Goal: Task Accomplishment & Management: Use online tool/utility

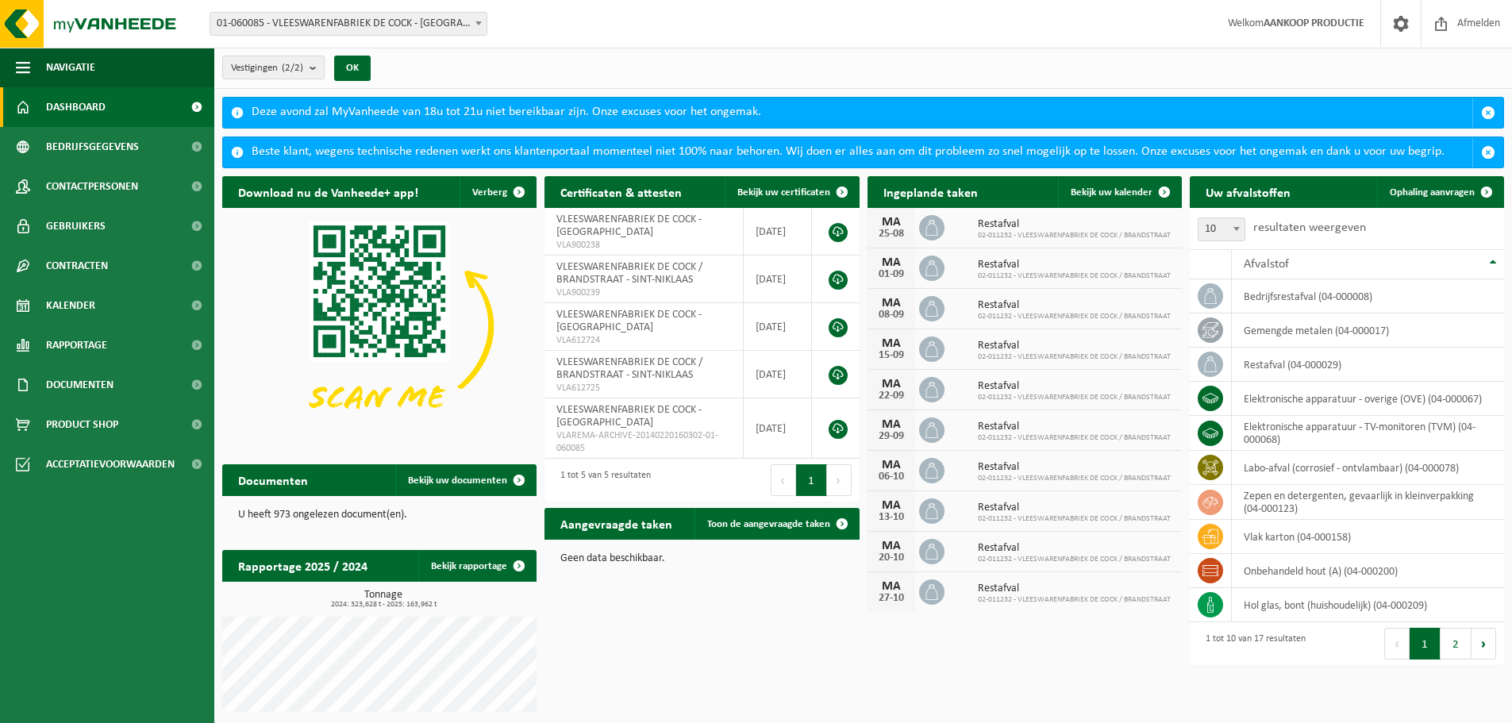
drag, startPoint x: 1463, startPoint y: 194, endPoint x: 1177, endPoint y: 274, distance: 296.5
click at [1463, 194] on span "Ophaling aanvragen" at bounding box center [1432, 192] width 85 height 10
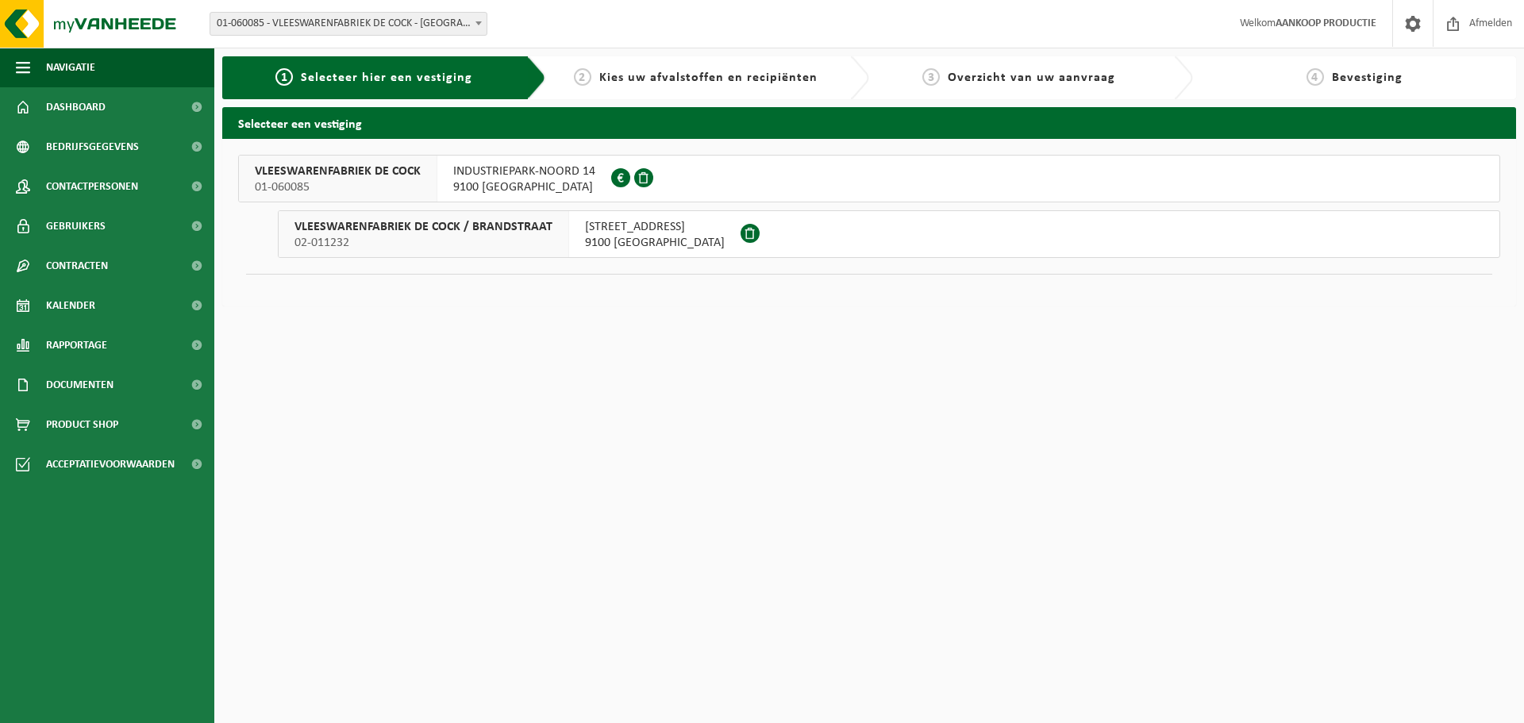
click at [495, 181] on span "9100 SINT-NIKLAAS" at bounding box center [524, 187] width 142 height 16
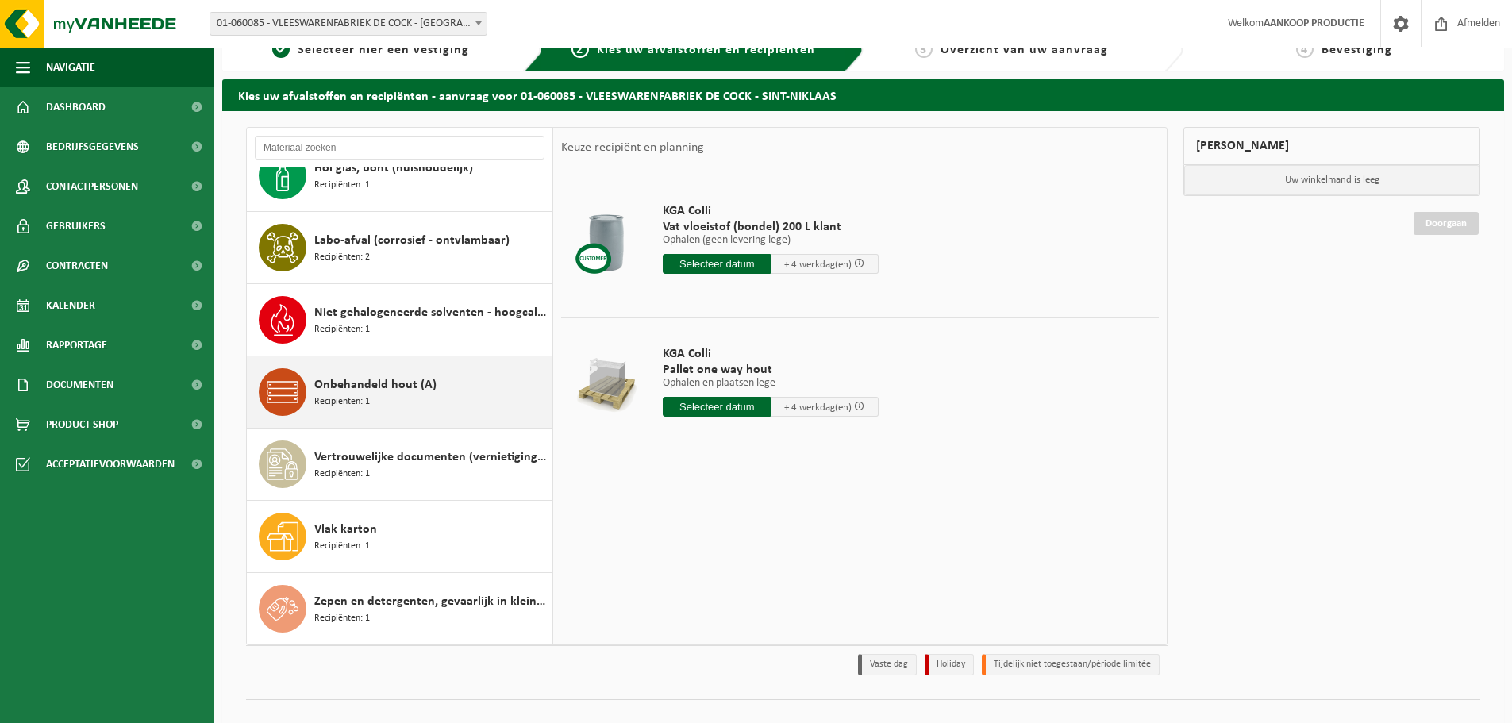
scroll to position [52, 0]
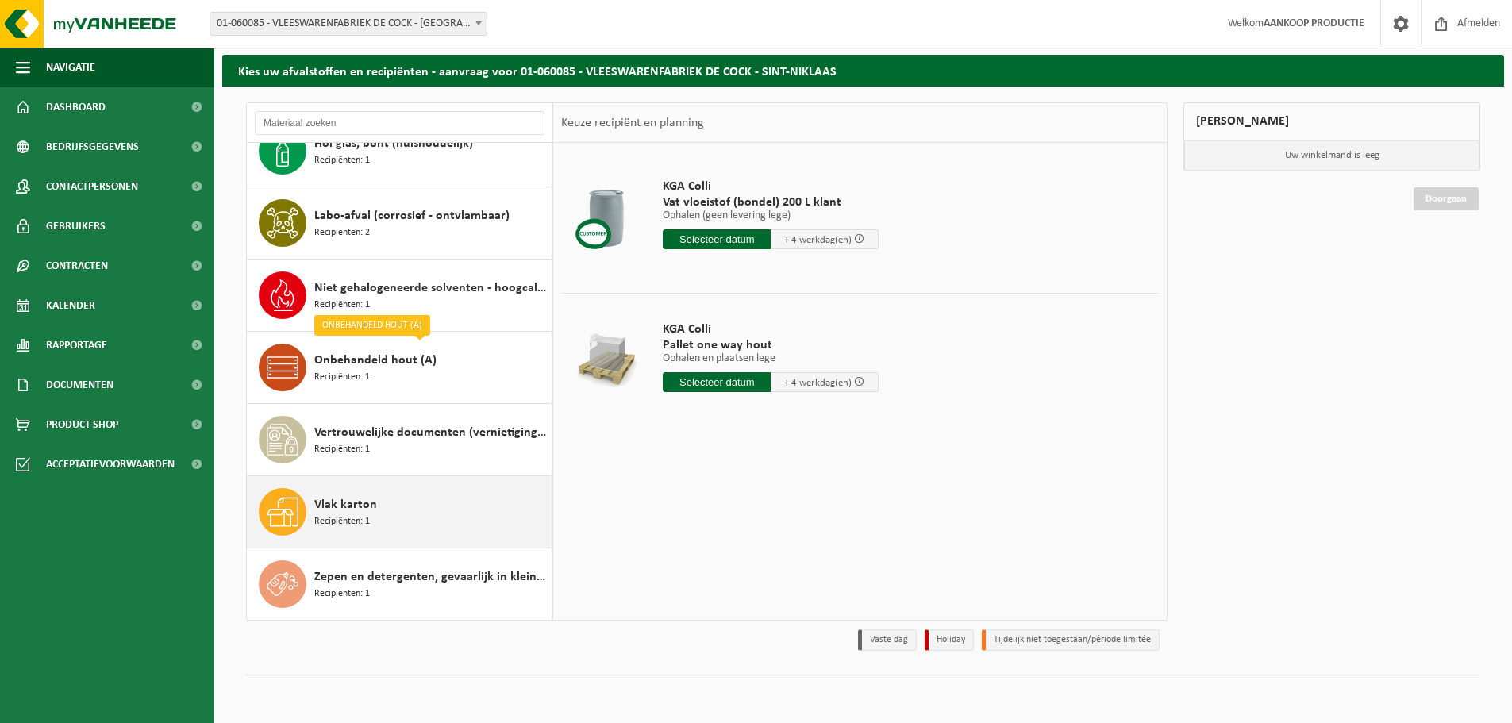
click at [352, 524] on span "Recipiënten: 1" at bounding box center [342, 521] width 56 height 15
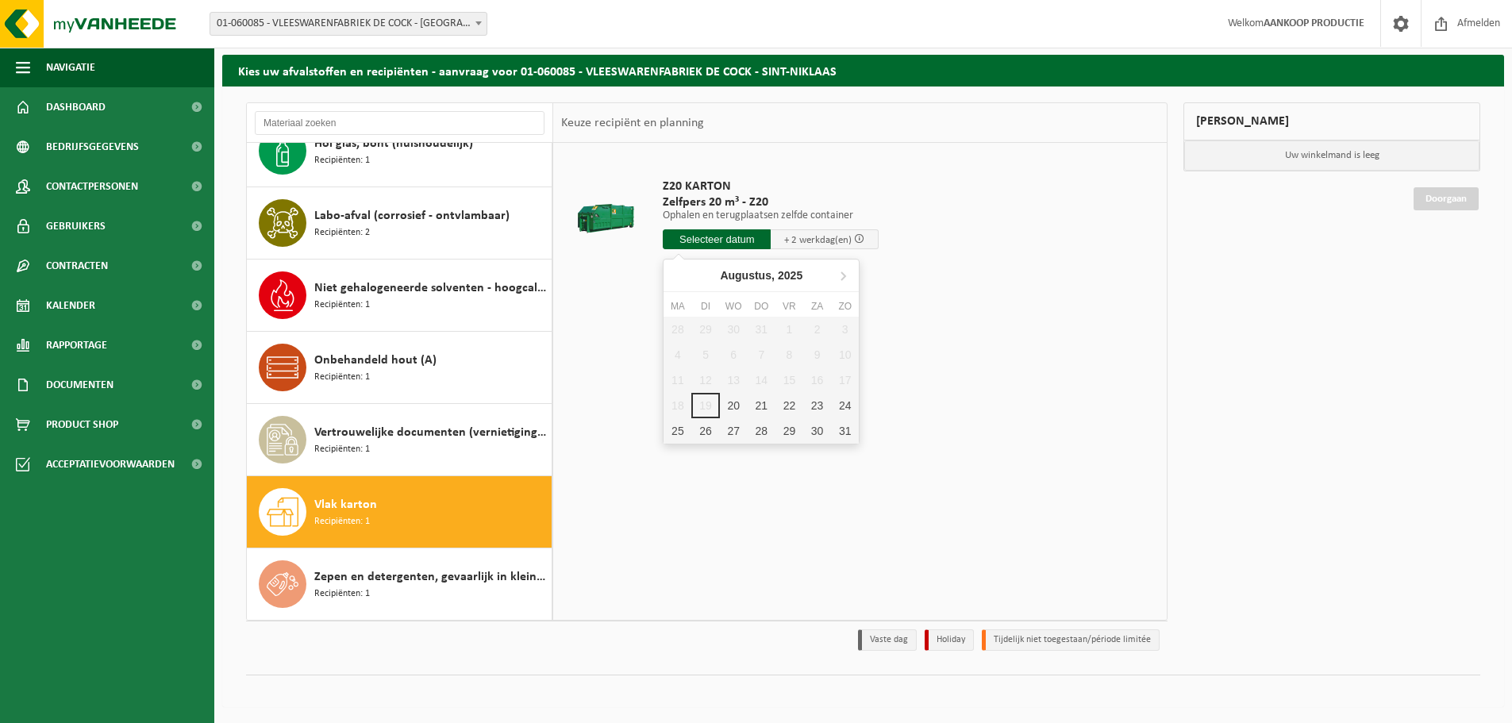
click at [706, 244] on input "text" at bounding box center [717, 239] width 108 height 20
click at [734, 408] on div "20" at bounding box center [734, 405] width 28 height 25
type input "Van [DATE]"
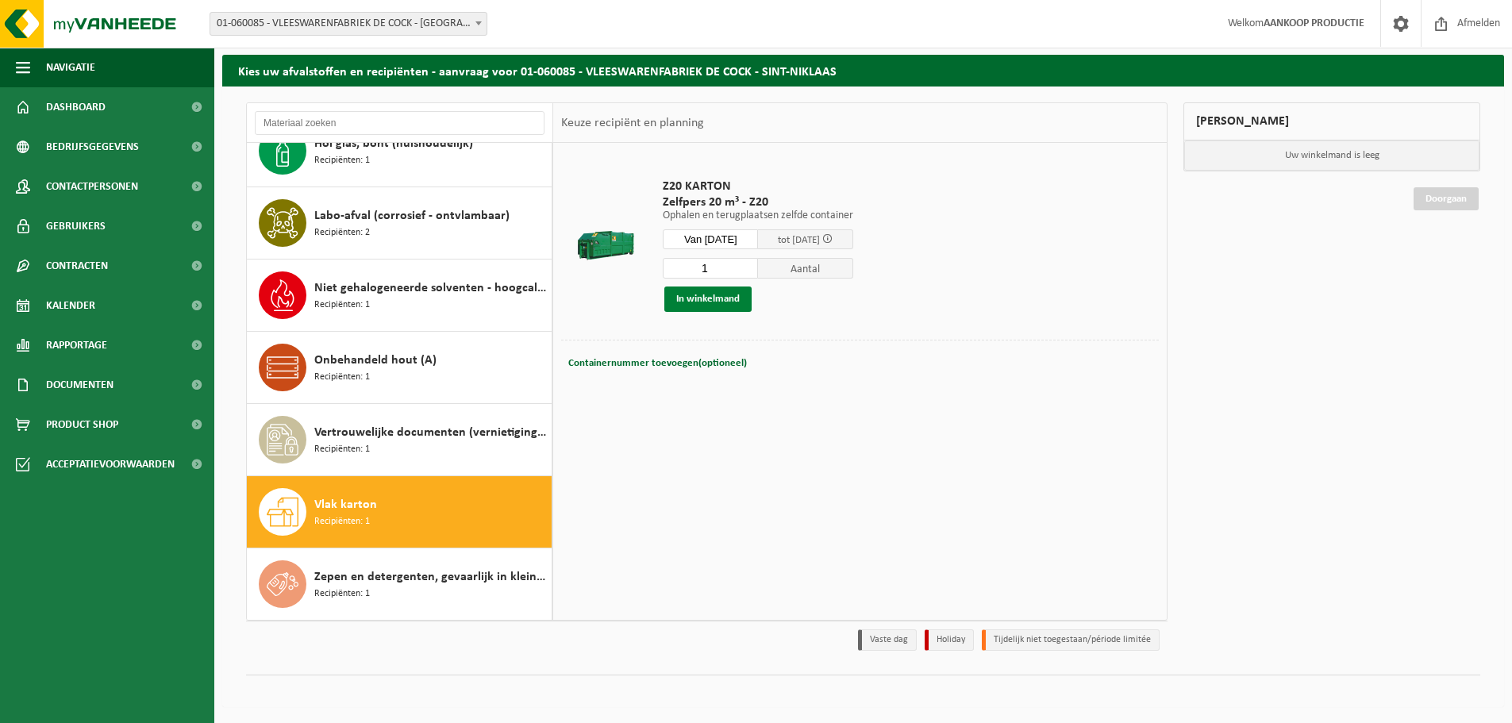
click at [726, 301] on button "In winkelmand" at bounding box center [707, 299] width 87 height 25
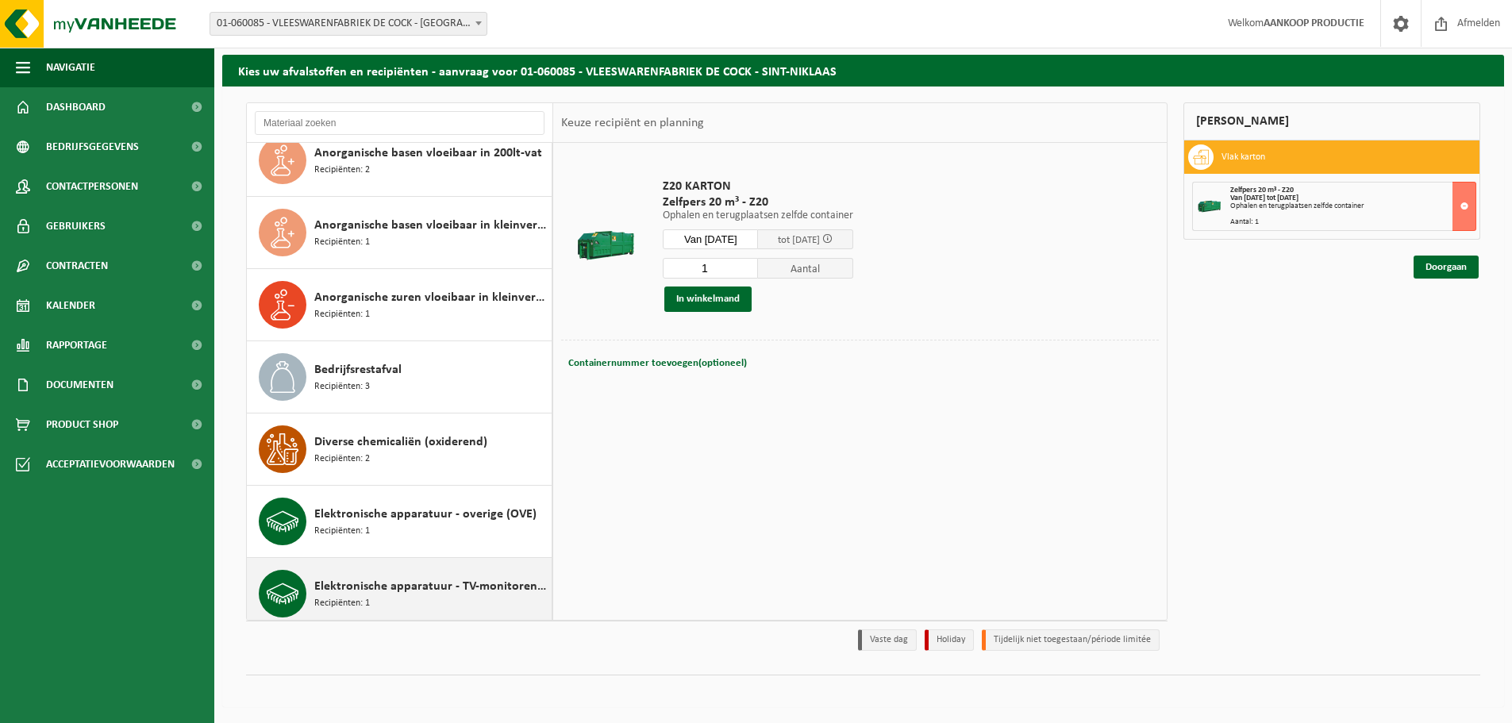
scroll to position [0, 0]
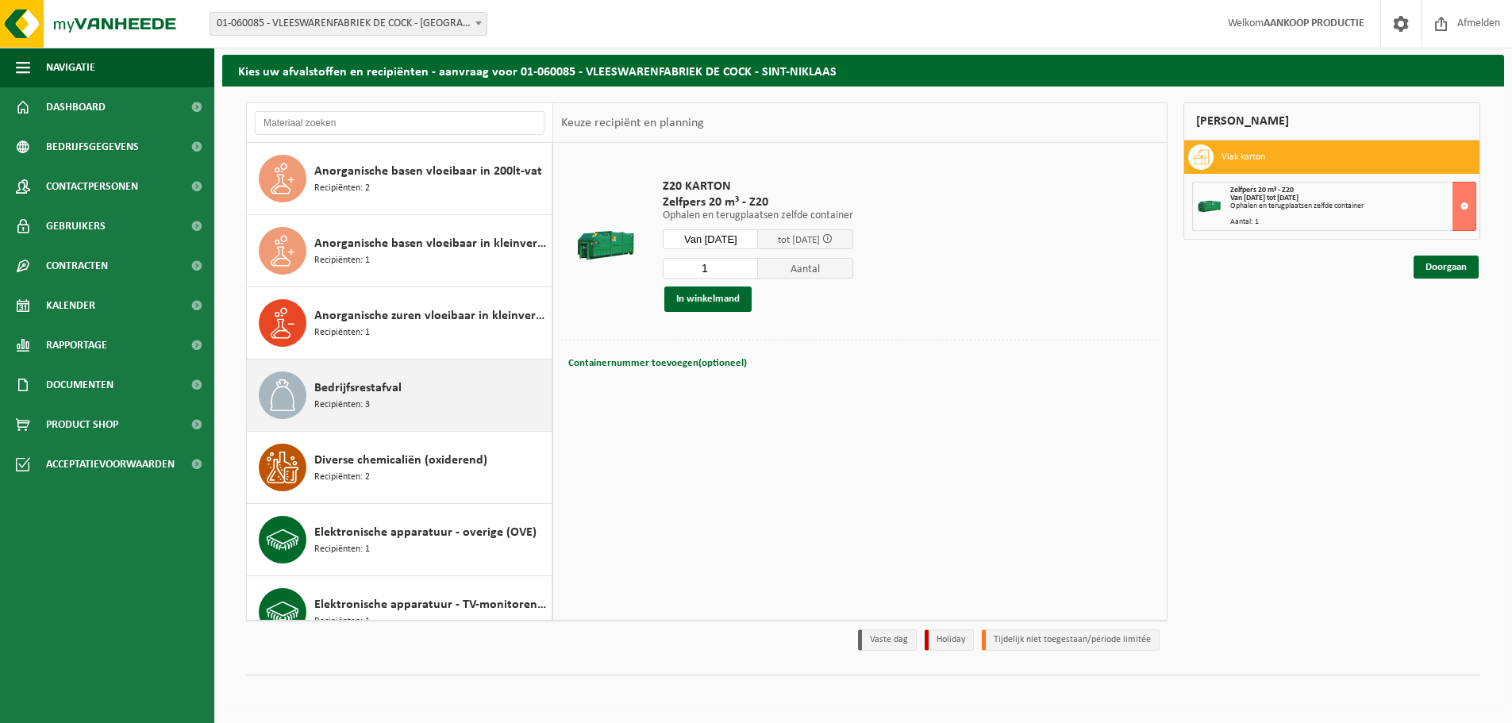
click at [409, 398] on div "Bedrijfsrestafval Recipiënten: 3" at bounding box center [430, 395] width 233 height 48
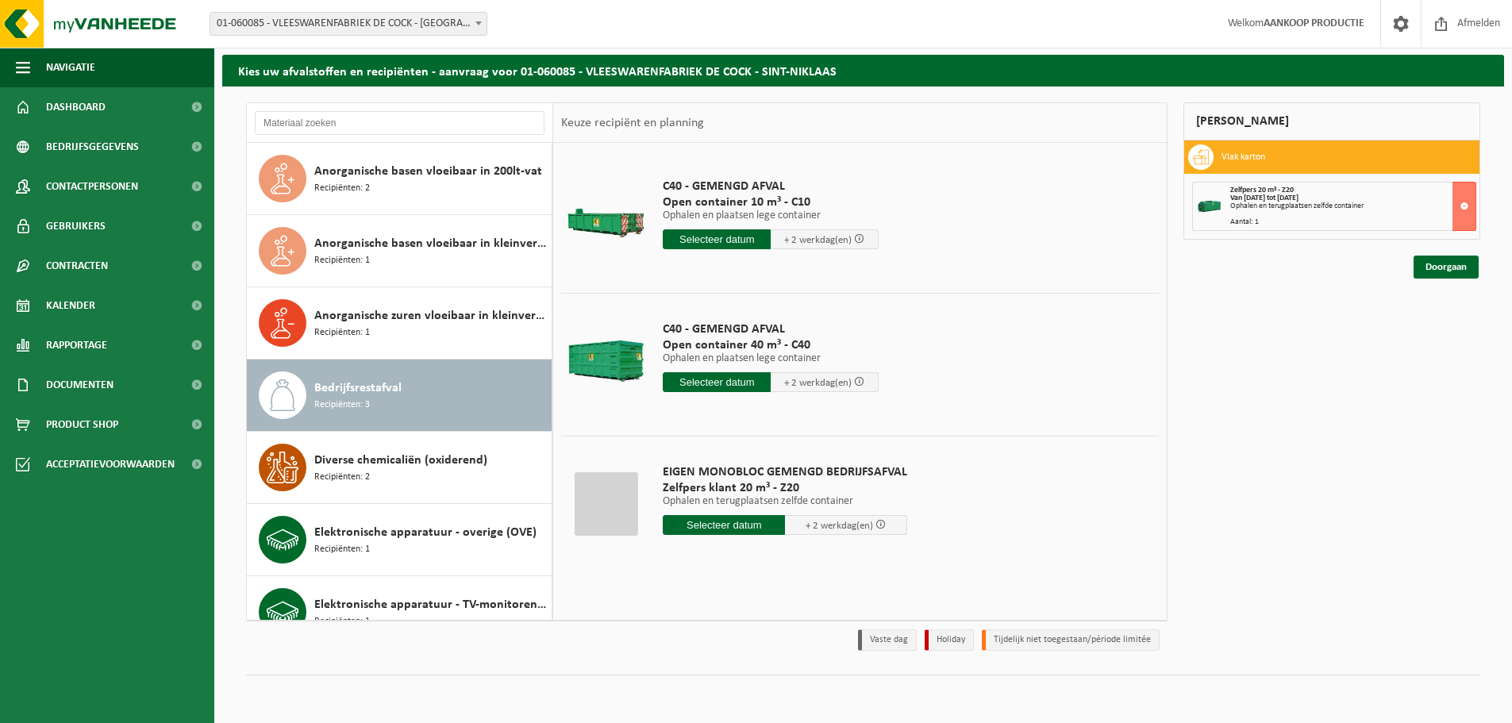
click at [460, 28] on span "01-060085 - VLEESWARENFABRIEK DE COCK - [GEOGRAPHIC_DATA]" at bounding box center [348, 24] width 276 height 22
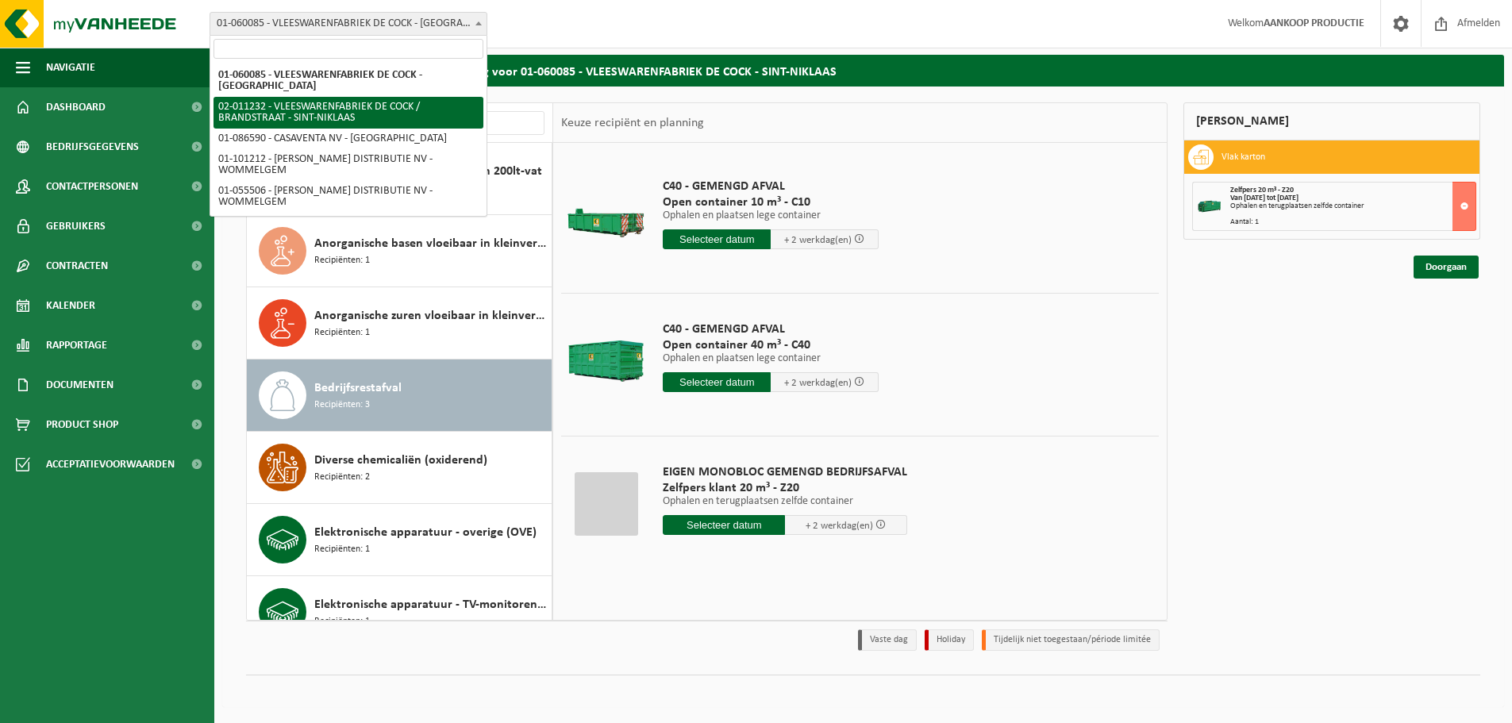
click at [1318, 490] on div "Mijn winkelmand Vlak karton Zelfpers 20 m³ - Z20 Van [DATE] tot [DATE] Ophalen …" at bounding box center [1331, 380] width 313 height 556
